Goal: Task Accomplishment & Management: Complete application form

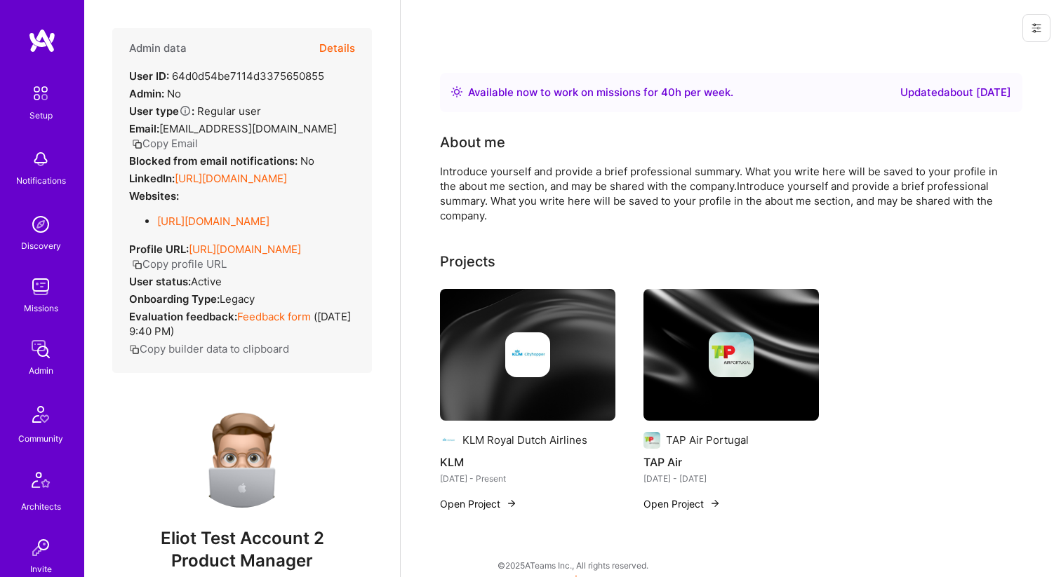
click at [328, 50] on button "Details" at bounding box center [337, 48] width 36 height 41
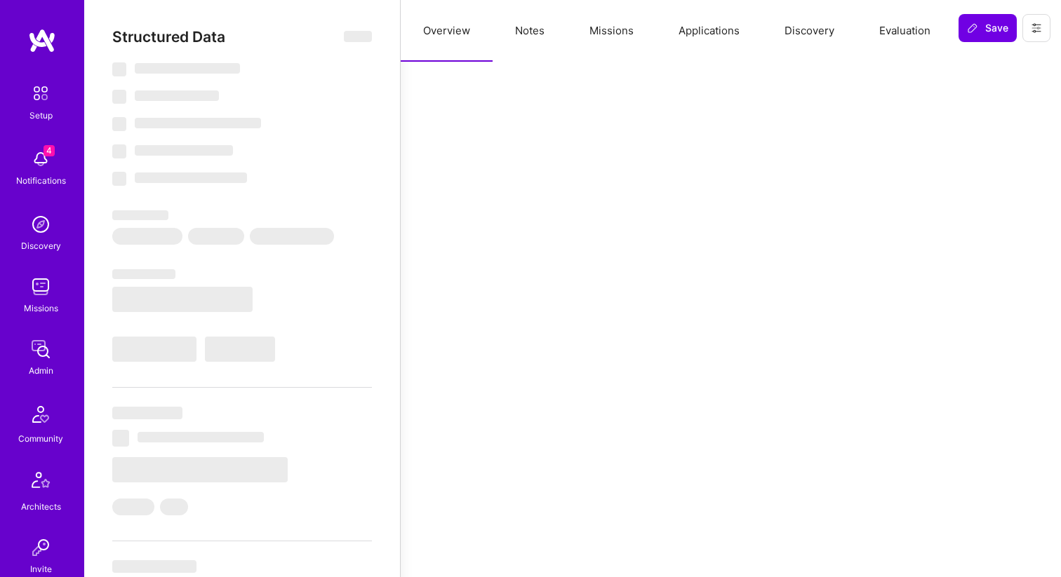
select select "Right Now"
select select "7"
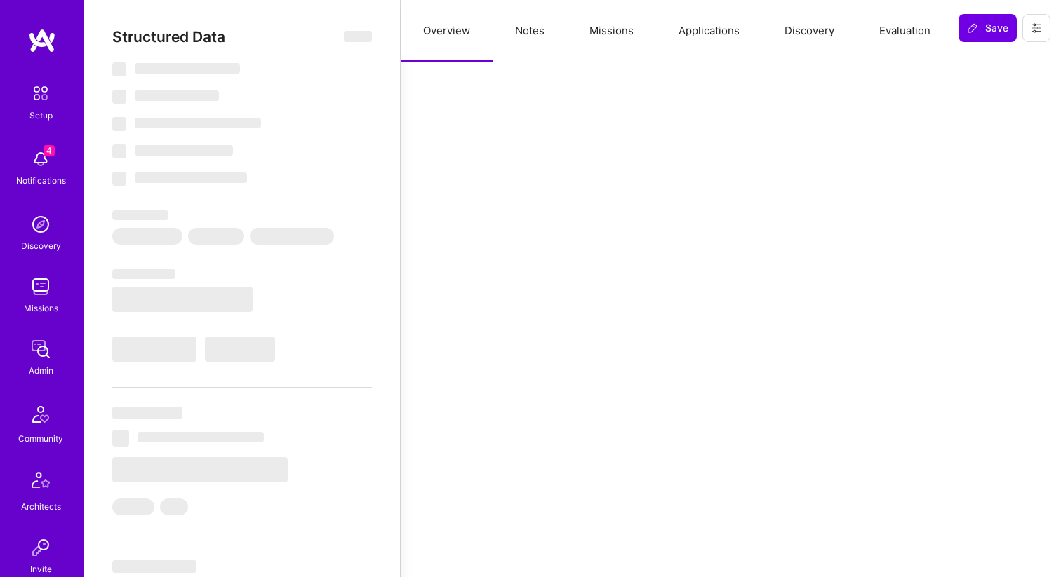
select select "US"
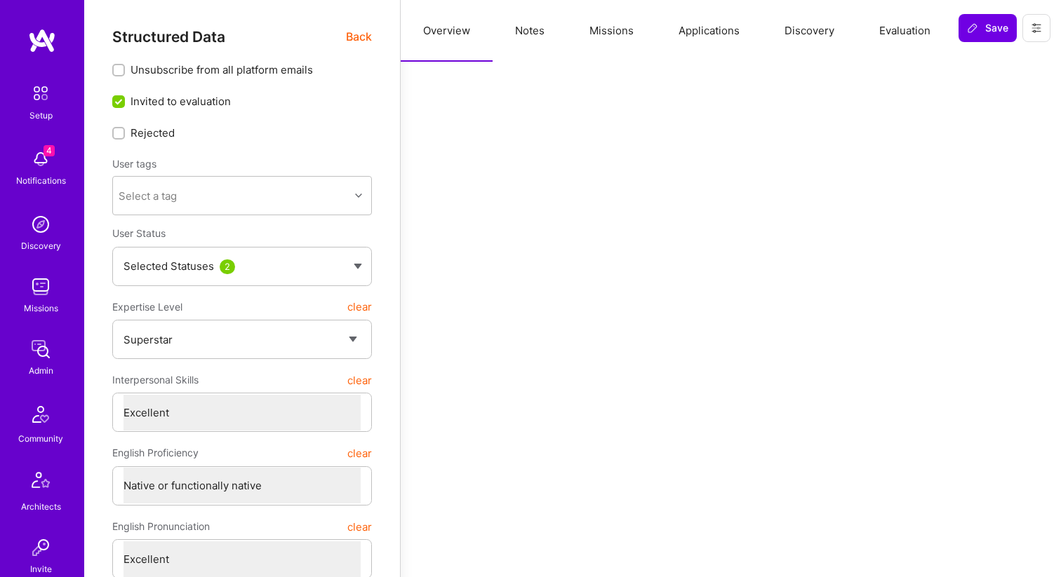
click at [901, 35] on button "Evaluation" at bounding box center [905, 31] width 96 height 62
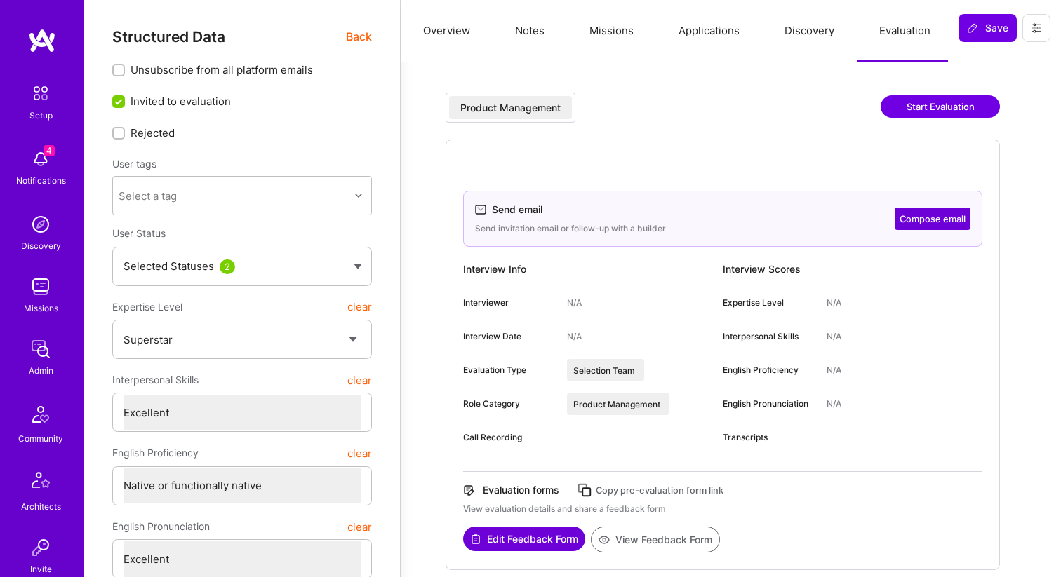
click at [920, 106] on button "Start Evaluation" at bounding box center [940, 106] width 119 height 22
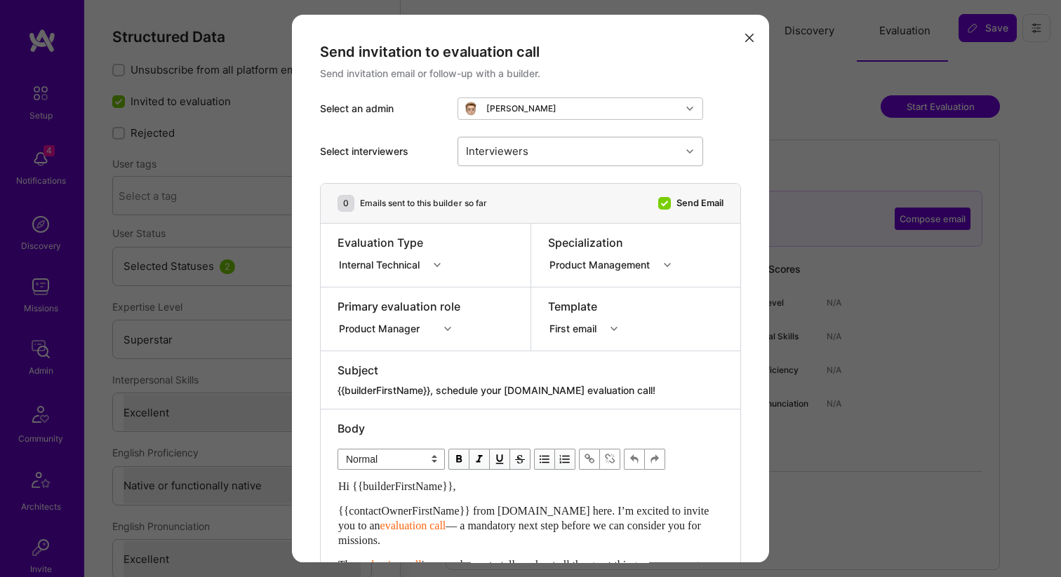
click at [514, 154] on div "Interviewers" at bounding box center [496, 151] width 69 height 20
type input "[PERSON_NAME]"
click at [520, 192] on div "[PERSON_NAME]" at bounding box center [580, 187] width 229 height 15
checkbox input "true"
click at [404, 159] on div "Select interviewers Interviewers 1" at bounding box center [530, 151] width 421 height 63
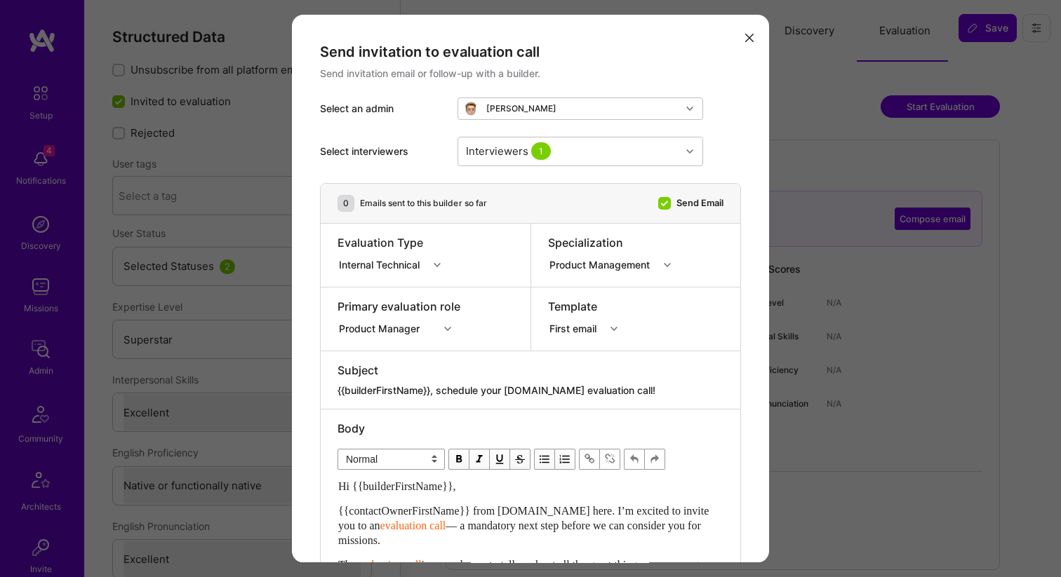
click at [408, 262] on div "Internal Technical" at bounding box center [382, 264] width 86 height 15
click at [596, 269] on div "Product Management" at bounding box center [602, 264] width 106 height 15
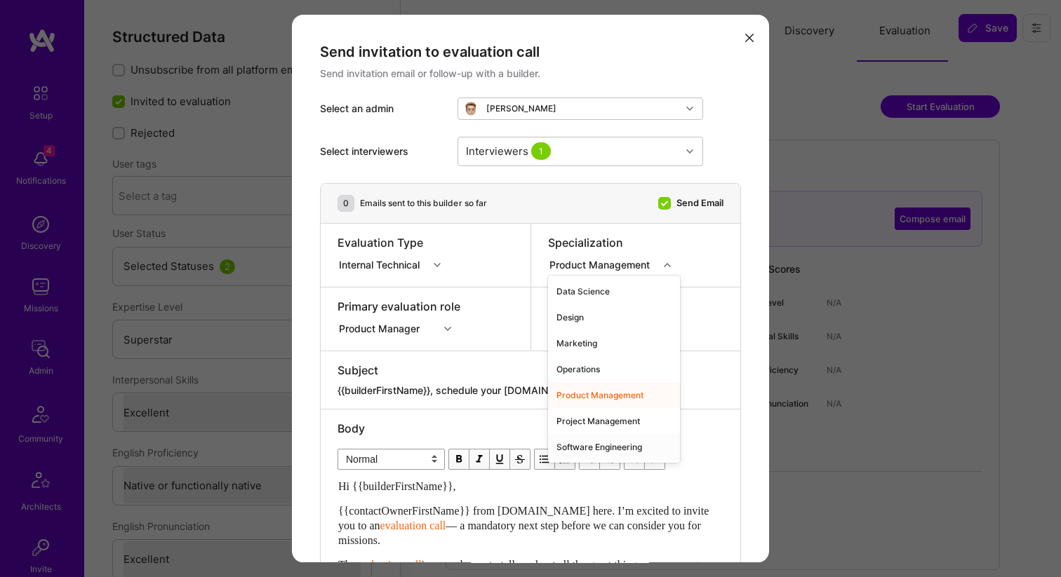
click at [600, 446] on div "Software Engineering" at bounding box center [614, 447] width 132 height 26
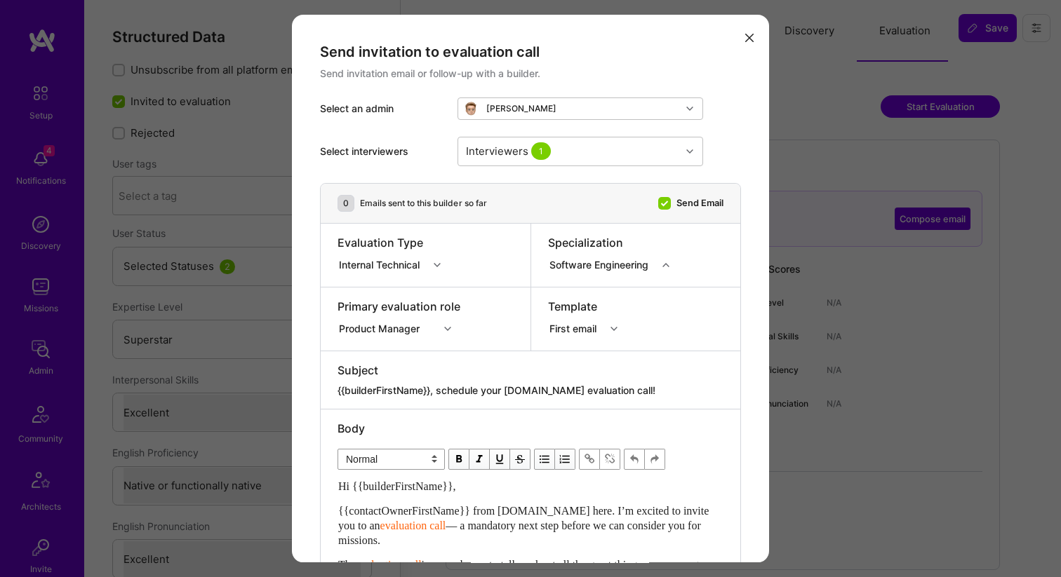
click at [385, 326] on div "Product Manager" at bounding box center [382, 328] width 86 height 15
type input "full"
click at [374, 356] on div "Full-Stack Developer" at bounding box center [398, 355] width 123 height 26
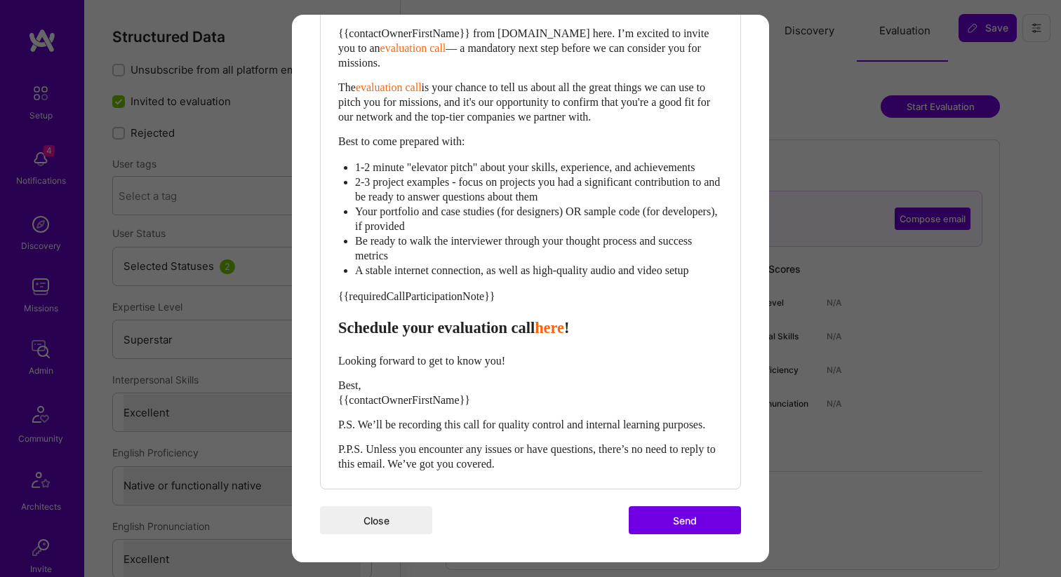
click at [707, 520] on button "Send" at bounding box center [685, 521] width 112 height 28
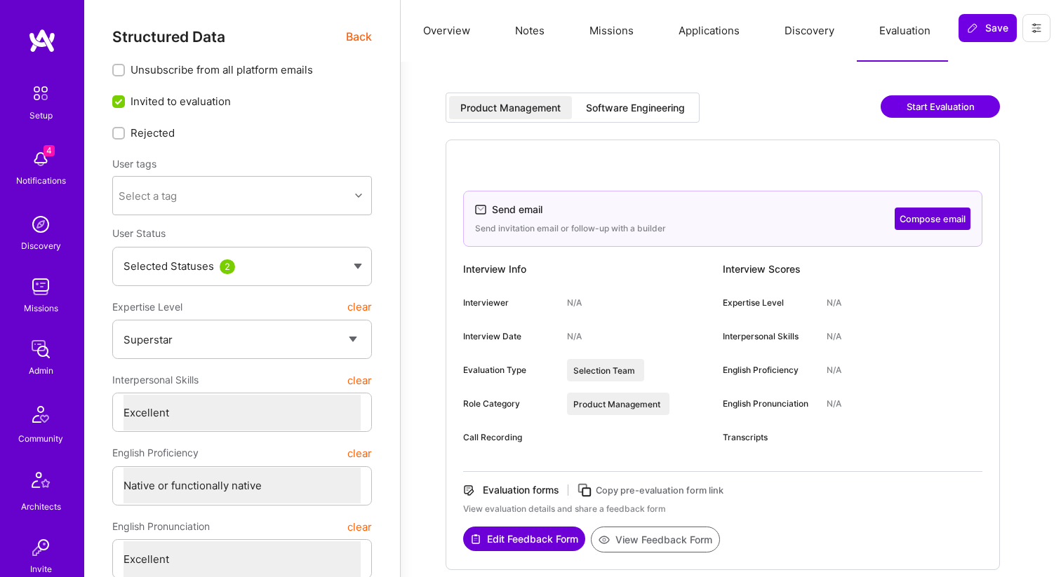
click at [631, 105] on div "Software Engineering" at bounding box center [635, 108] width 99 height 14
click at [351, 41] on span "Back" at bounding box center [359, 37] width 26 height 18
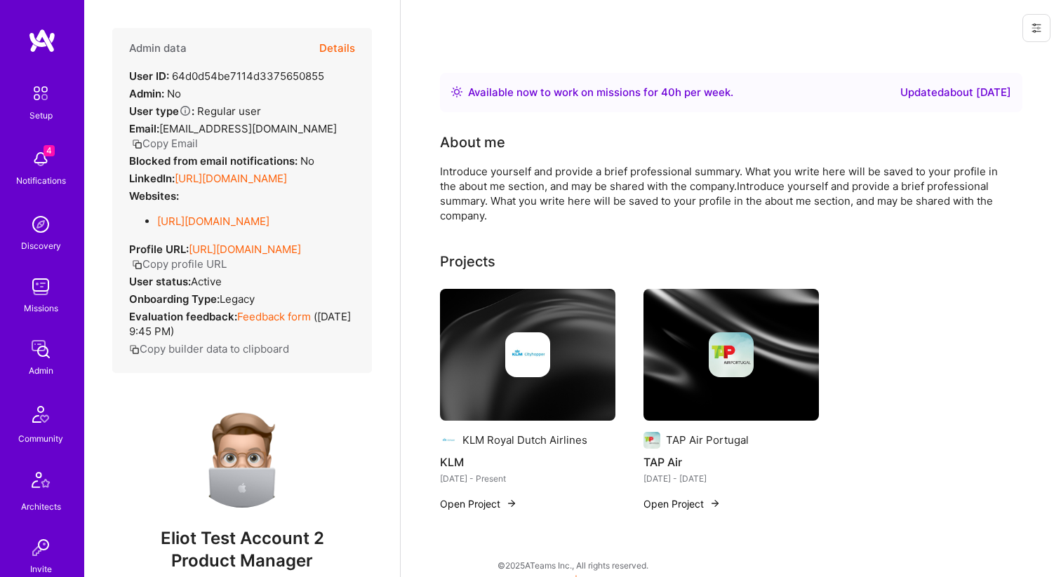
click at [1033, 25] on icon at bounding box center [1036, 28] width 8 height 8
click at [1003, 61] on button "Login as [PERSON_NAME]" at bounding box center [976, 60] width 148 height 36
